Goal: Register for event/course

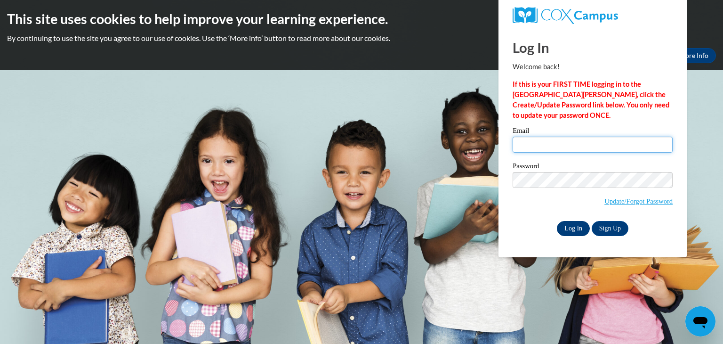
type input "dfisher@stal.org"
click at [574, 234] on input "Log In" at bounding box center [573, 228] width 33 height 15
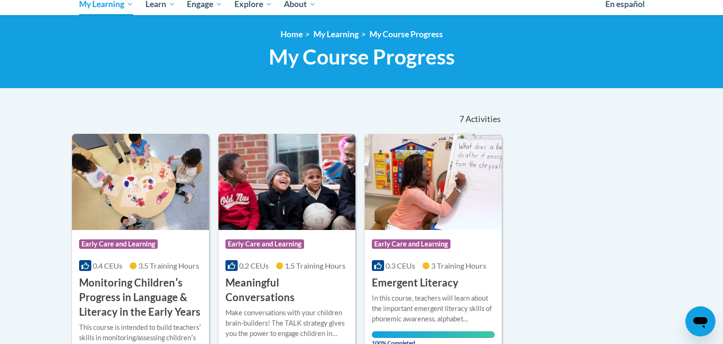
scroll to position [107, 0]
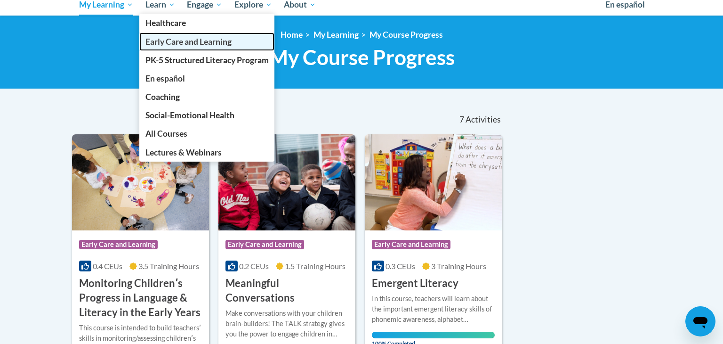
click at [174, 40] on span "Early Care and Learning" at bounding box center [188, 42] width 86 height 10
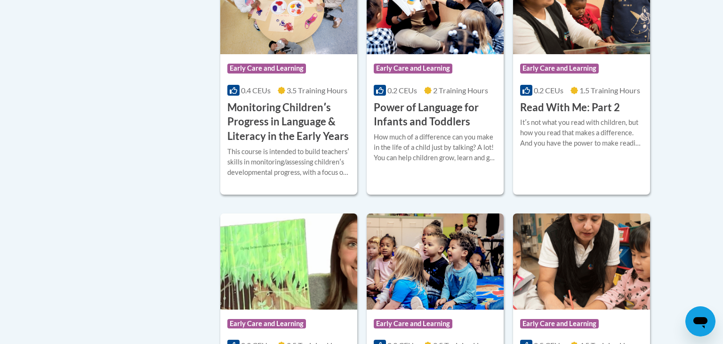
scroll to position [937, 0]
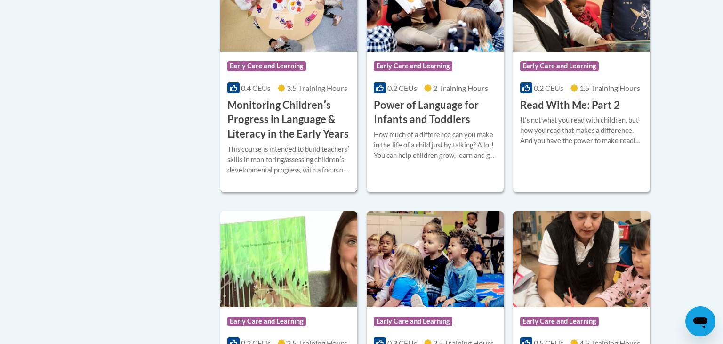
click at [287, 71] on span "Early Care and Learning" at bounding box center [266, 65] width 79 height 9
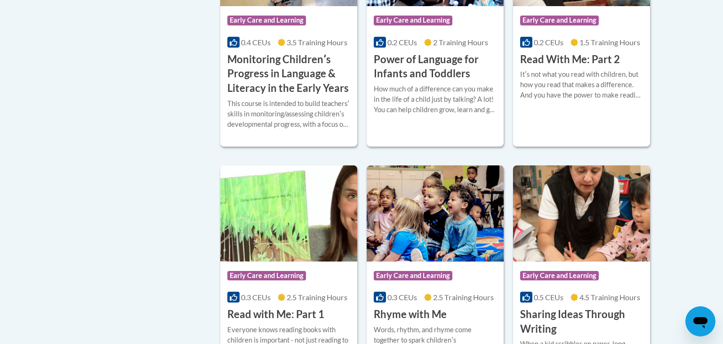
scroll to position [987, 0]
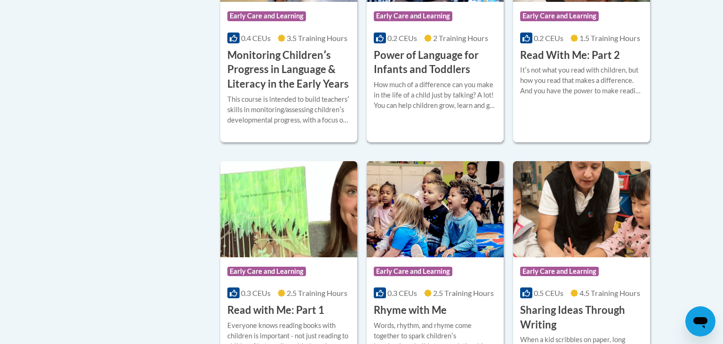
click at [406, 21] on span "Early Care and Learning" at bounding box center [413, 15] width 79 height 9
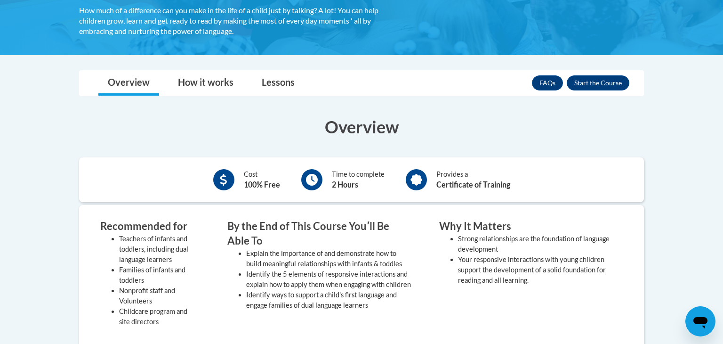
scroll to position [213, 0]
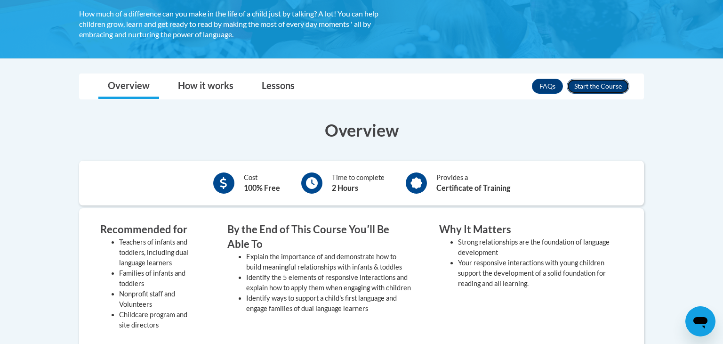
click at [613, 84] on button "Enroll" at bounding box center [598, 86] width 63 height 15
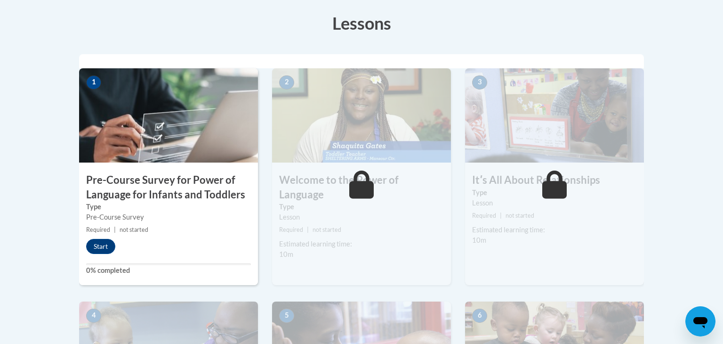
scroll to position [267, 0]
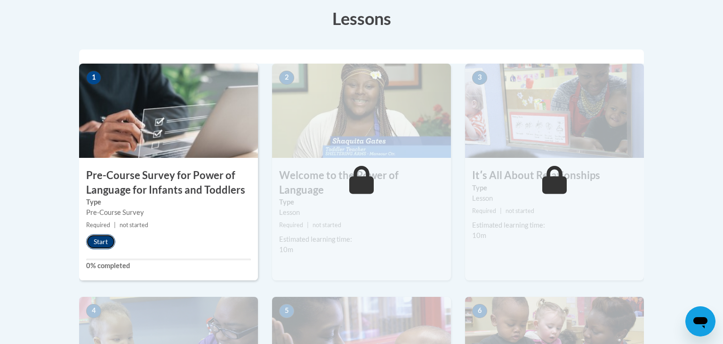
click at [99, 238] on button "Start" at bounding box center [100, 241] width 29 height 15
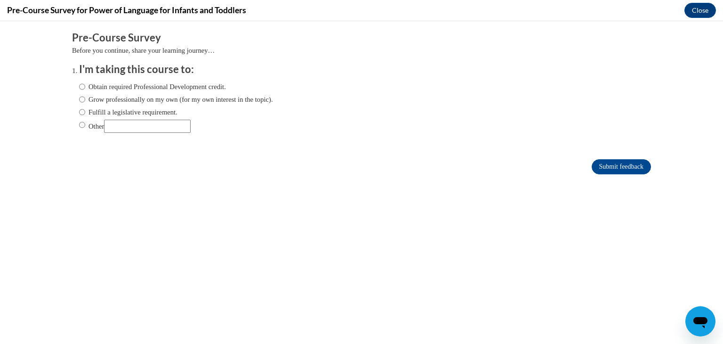
scroll to position [0, 0]
click at [80, 86] on input "Obtain required Professional Development credit." at bounding box center [82, 86] width 6 height 10
radio input "true"
click at [611, 164] on input "Submit feedback" at bounding box center [621, 166] width 59 height 15
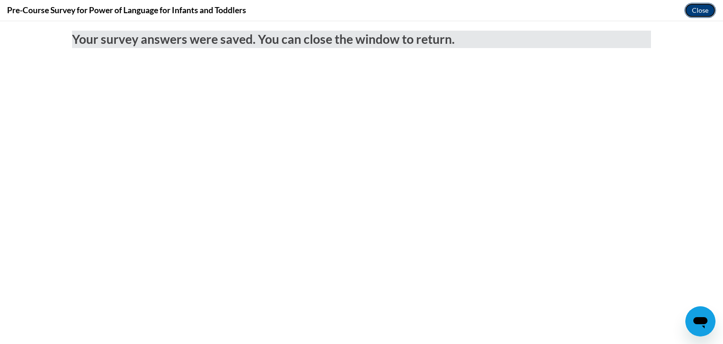
click at [706, 13] on button "Close" at bounding box center [700, 10] width 32 height 15
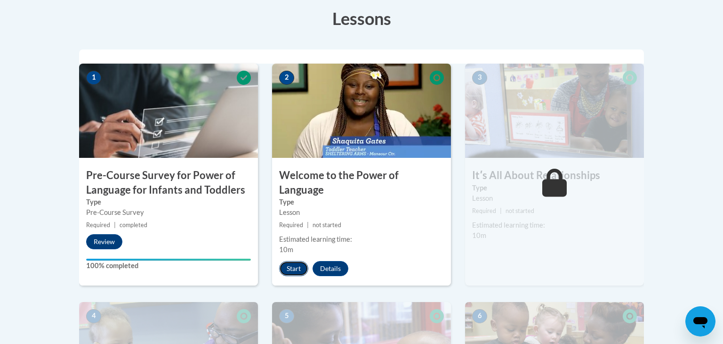
click at [296, 261] on button "Start" at bounding box center [293, 268] width 29 height 15
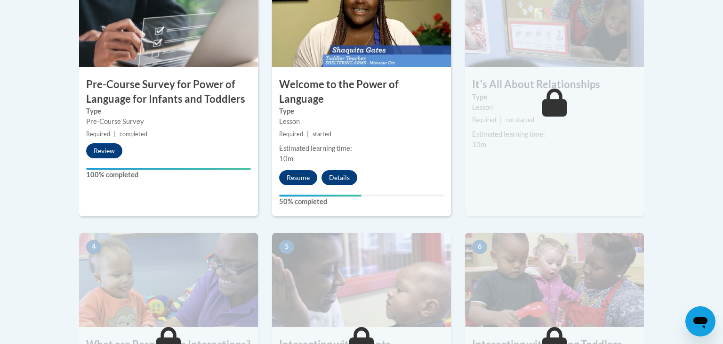
scroll to position [357, 0]
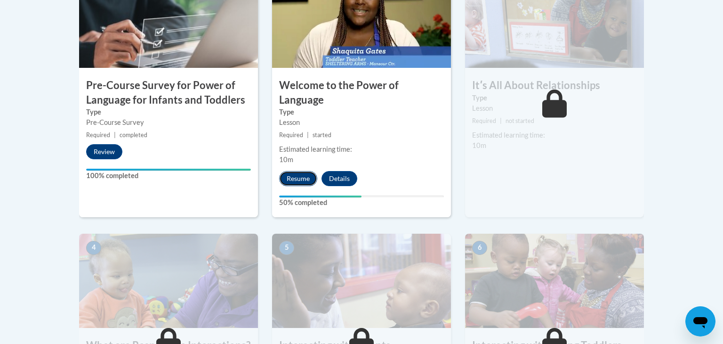
click at [305, 171] on button "Resume" at bounding box center [298, 178] width 38 height 15
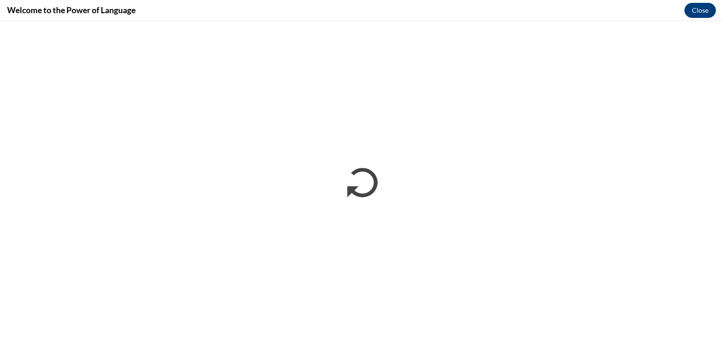
scroll to position [0, 0]
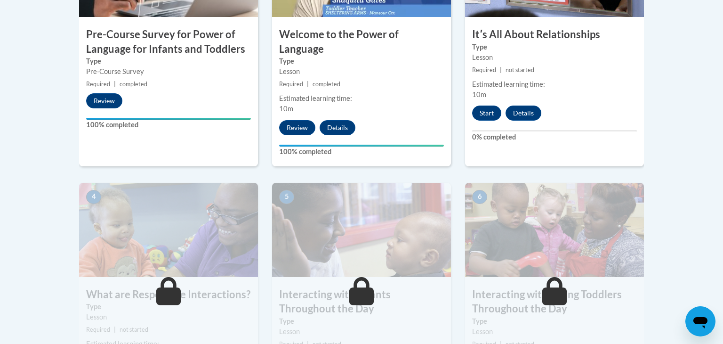
scroll to position [407, 0]
click at [486, 111] on button "Start" at bounding box center [486, 113] width 29 height 15
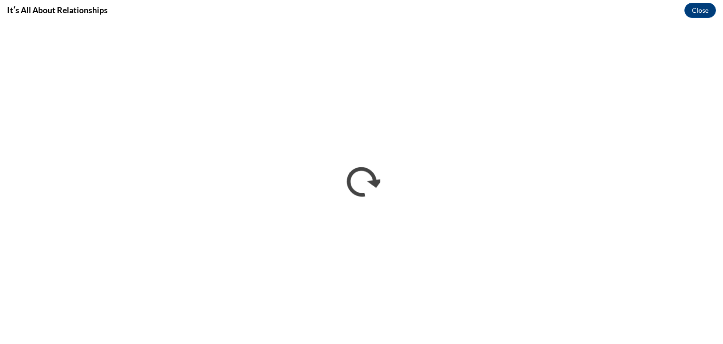
scroll to position [0, 0]
